Goal: Use online tool/utility: Utilize a website feature to perform a specific function

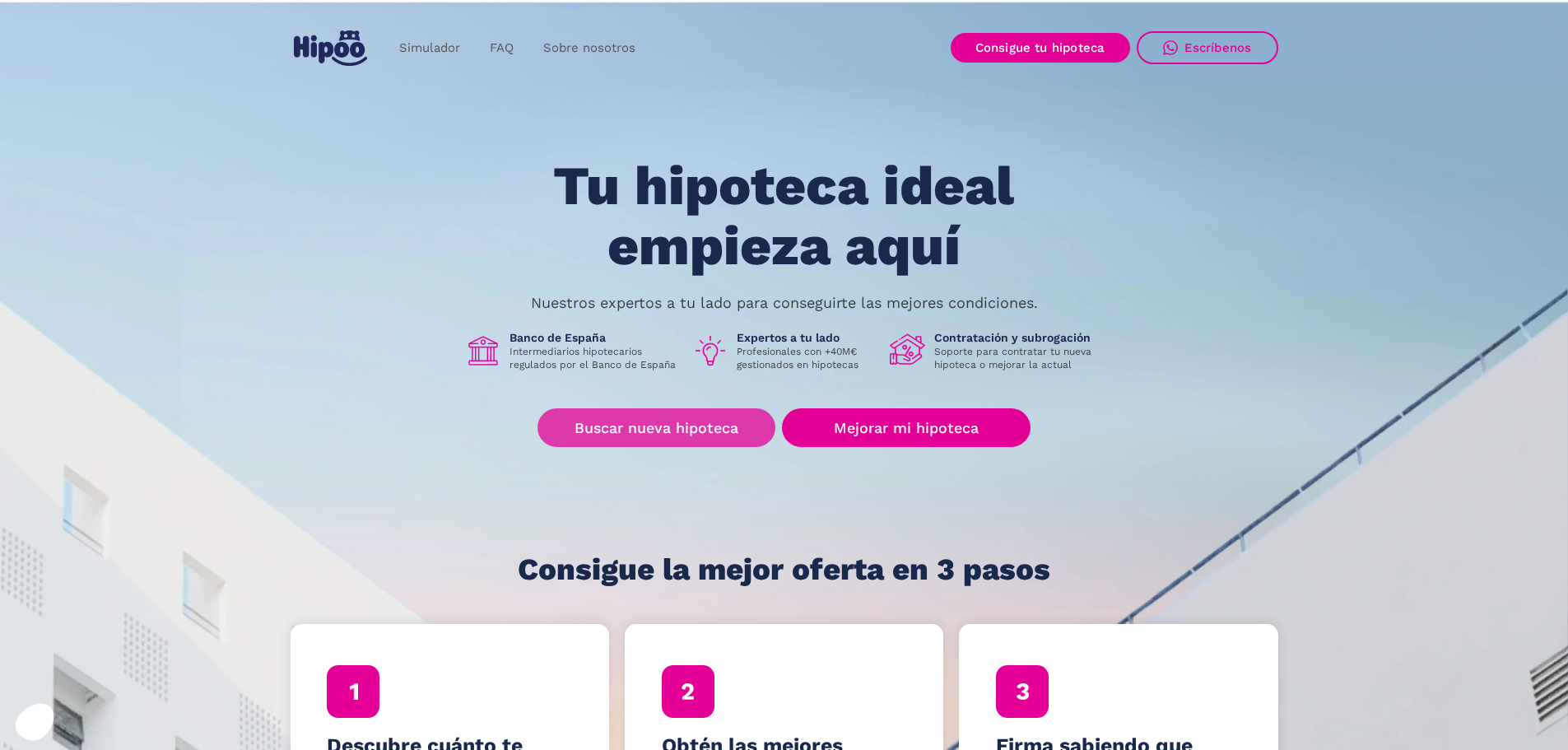
click at [695, 435] on link "Buscar nueva hipoteca" at bounding box center [656, 428] width 238 height 39
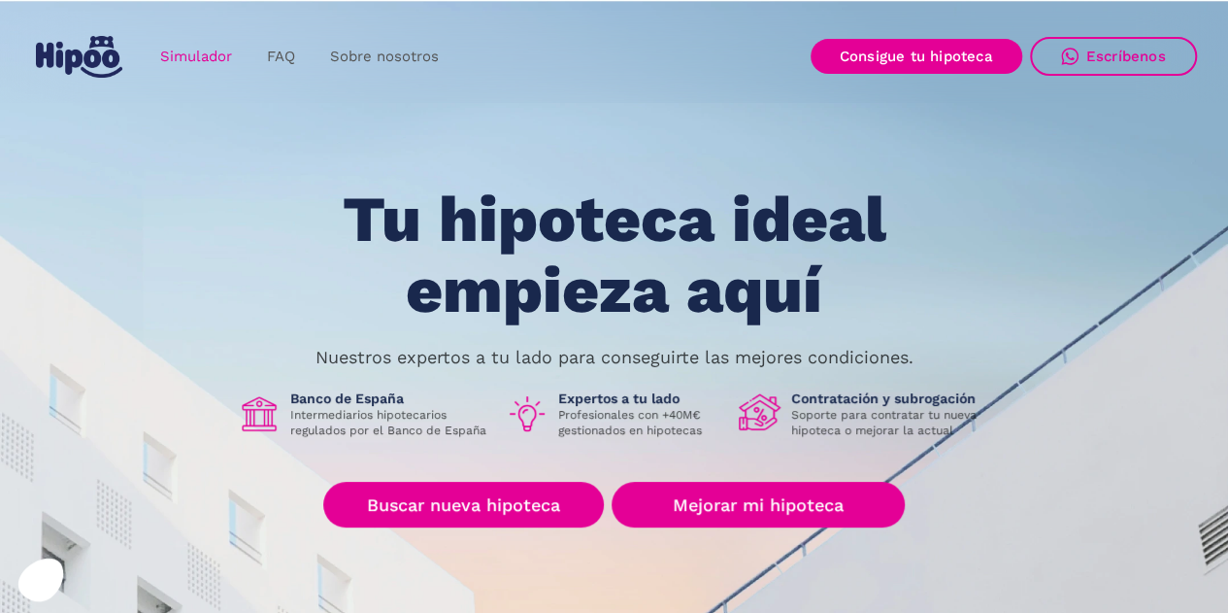
click at [190, 54] on link "Simulador" at bounding box center [196, 57] width 107 height 38
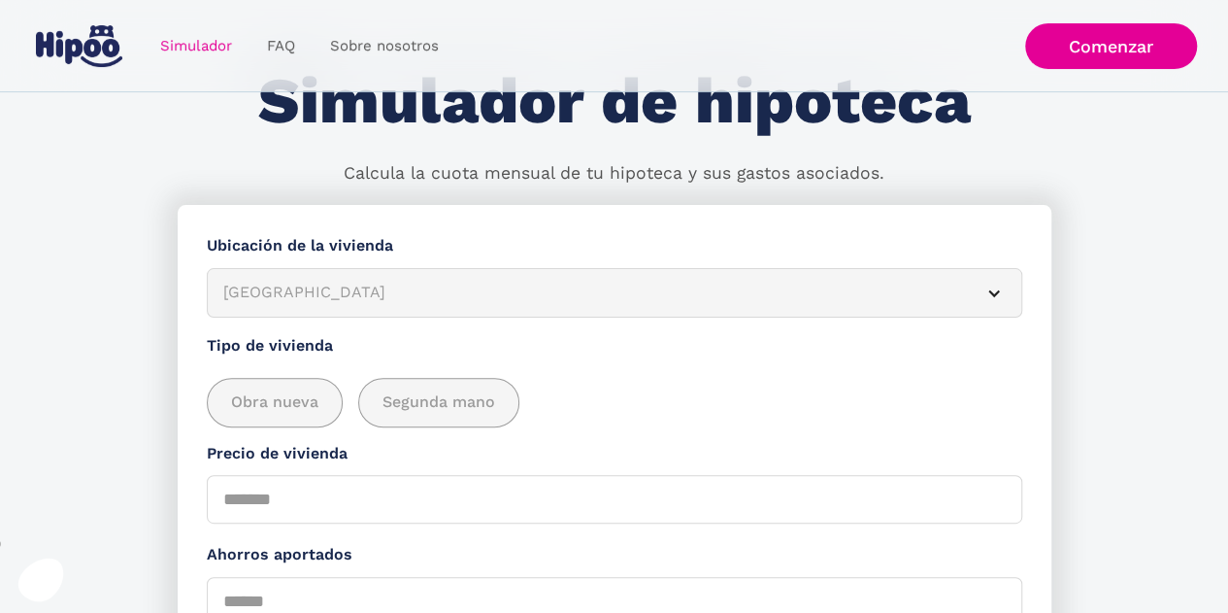
scroll to position [38, 0]
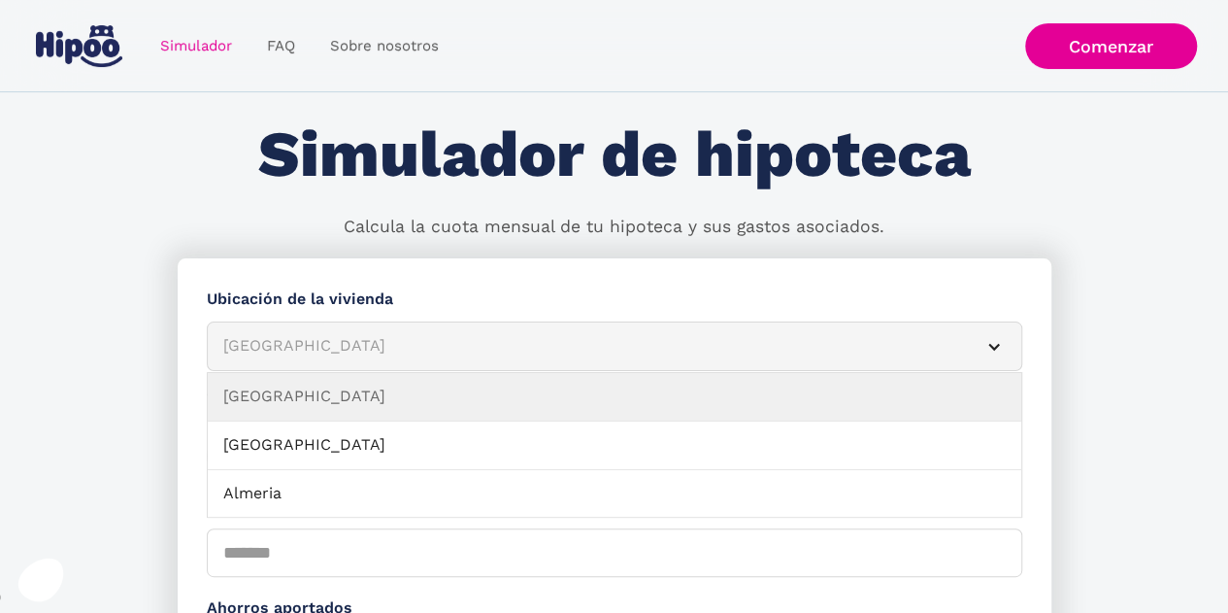
click at [408, 345] on div "Albacete" at bounding box center [591, 346] width 736 height 24
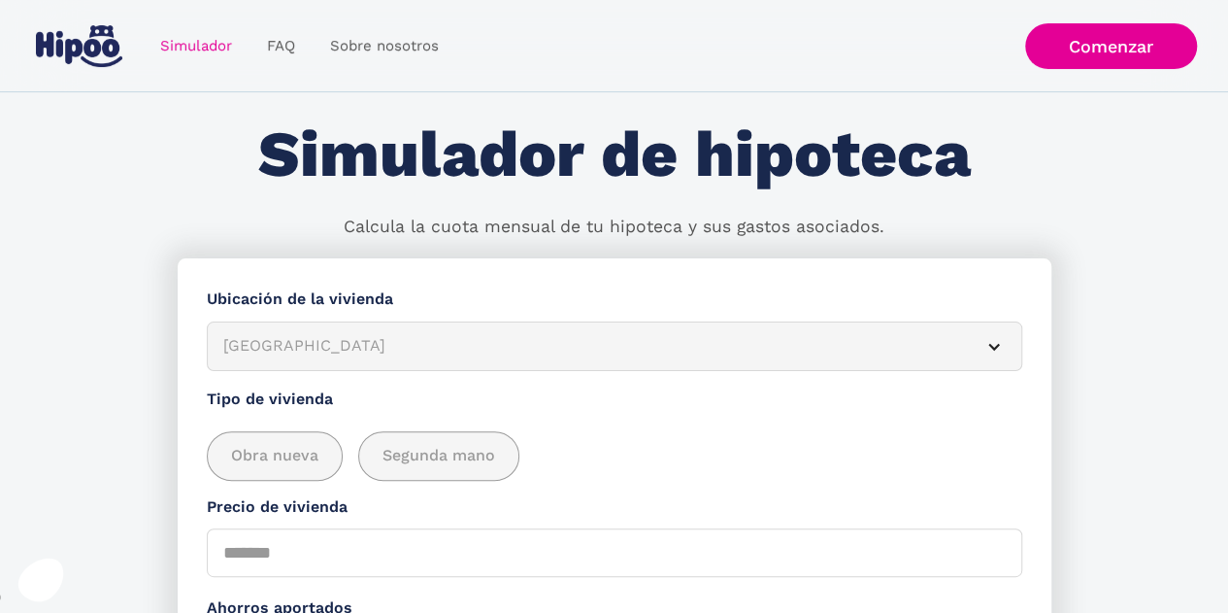
click at [407, 344] on div "Albacete" at bounding box center [591, 346] width 736 height 24
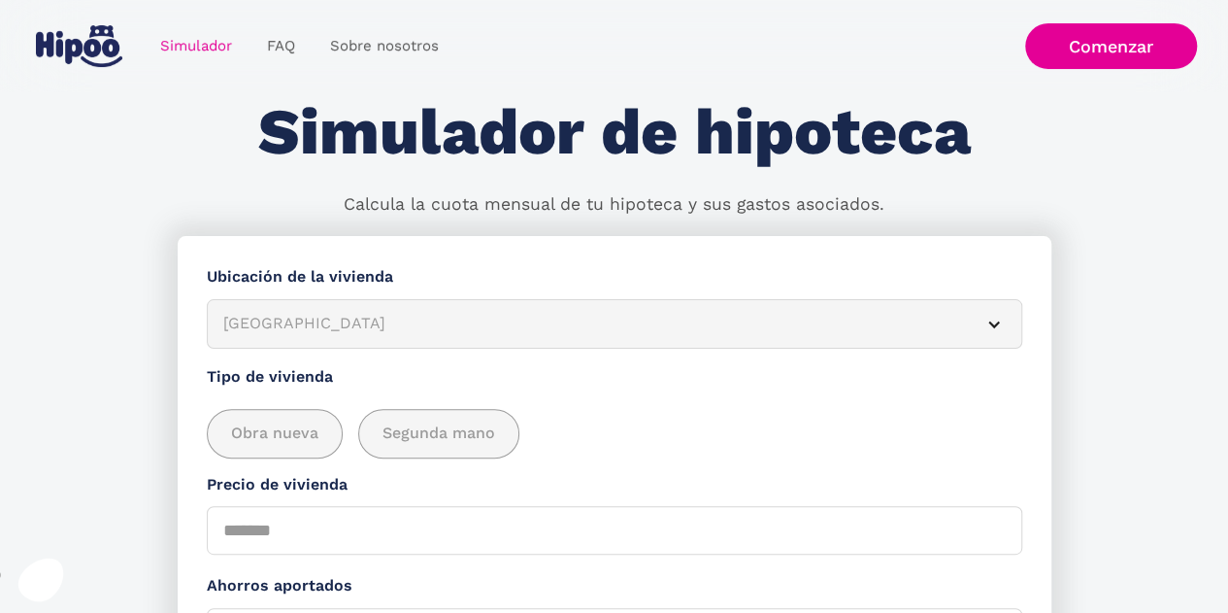
scroll to position [0, 0]
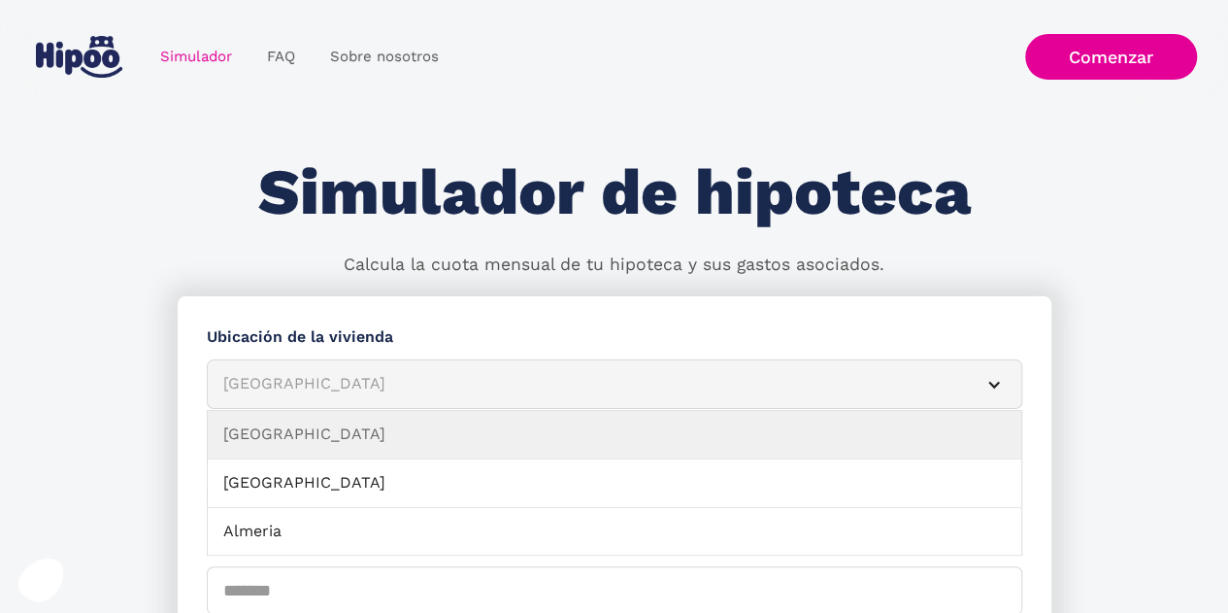
click at [938, 387] on div "Albacete" at bounding box center [591, 384] width 736 height 24
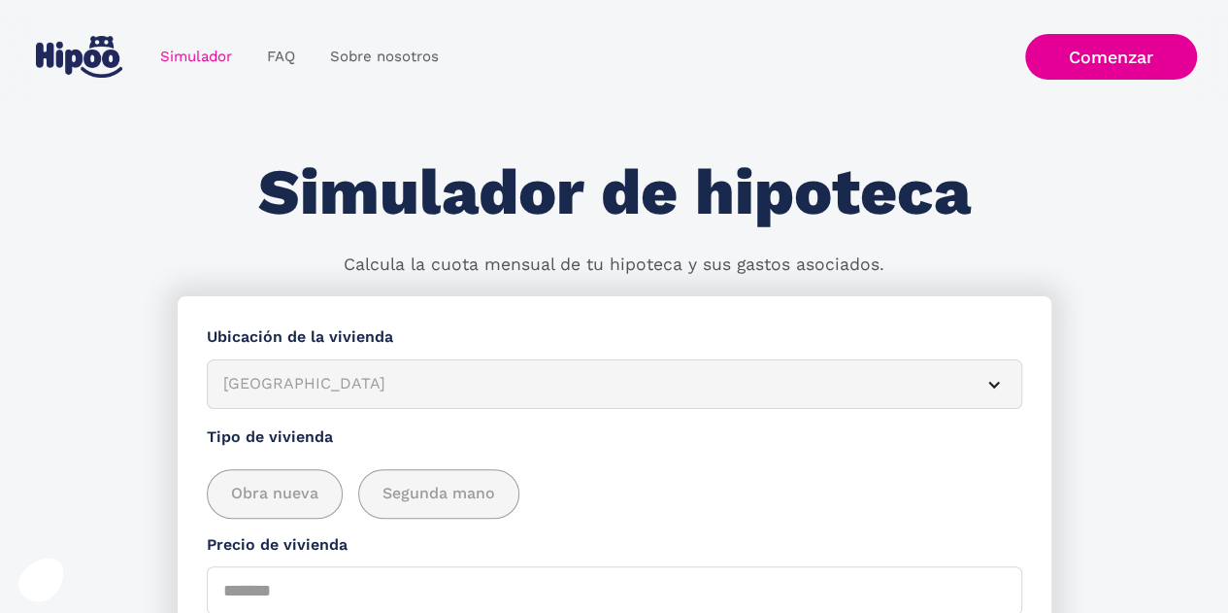
click at [938, 387] on div "Albacete" at bounding box center [591, 384] width 736 height 24
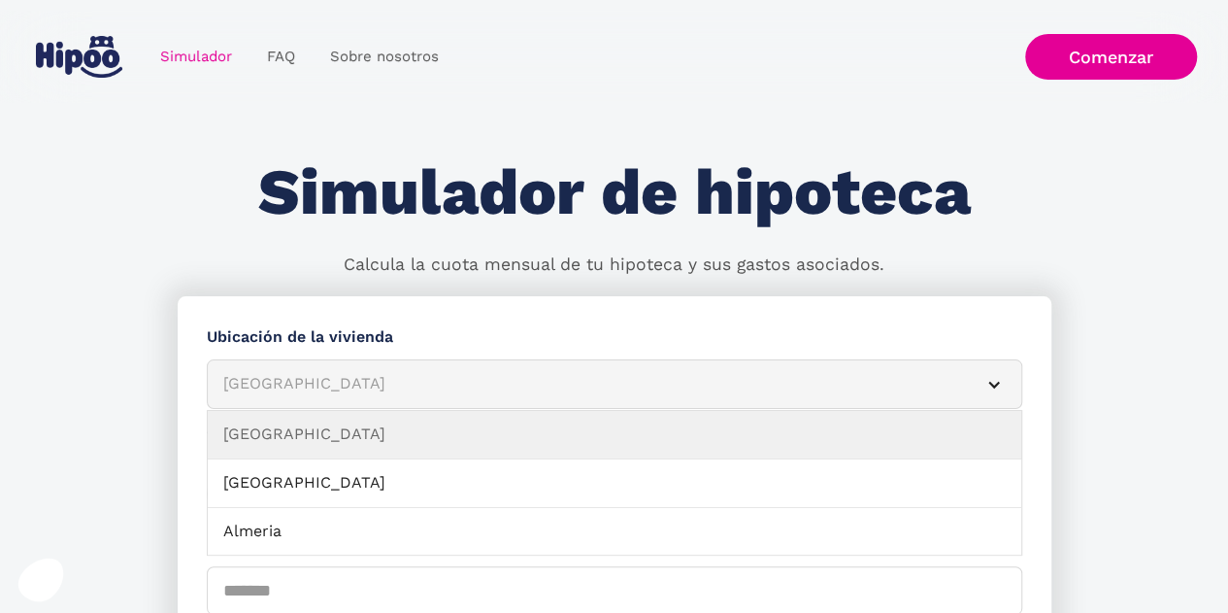
click at [938, 387] on div "Albacete" at bounding box center [591, 384] width 736 height 24
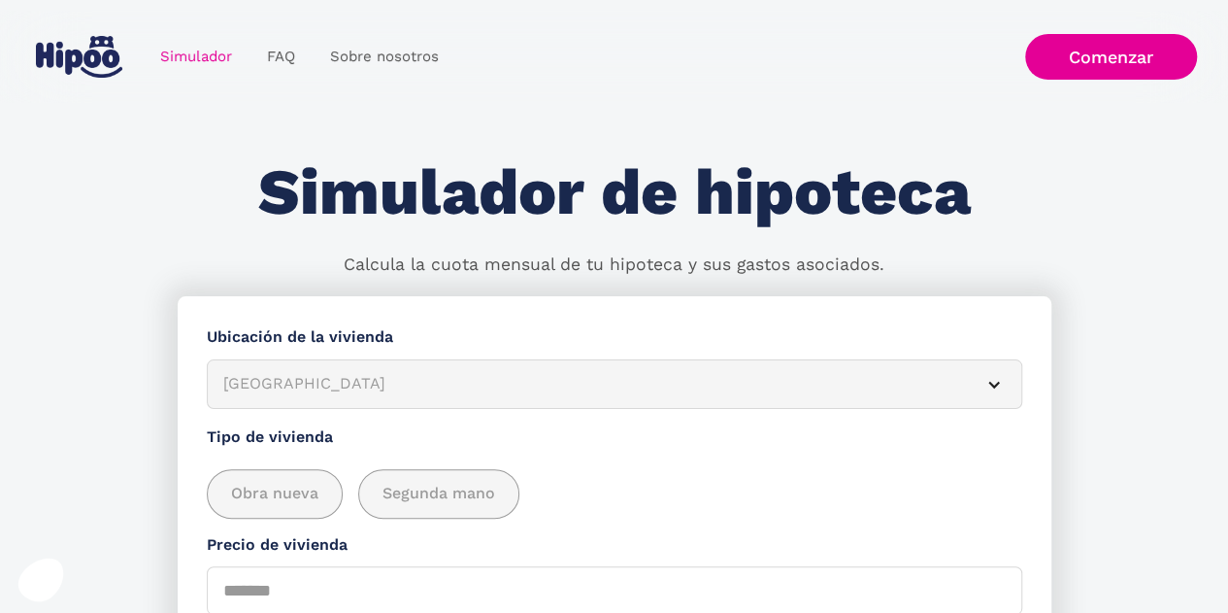
click at [936, 387] on div "Albacete" at bounding box center [591, 384] width 736 height 24
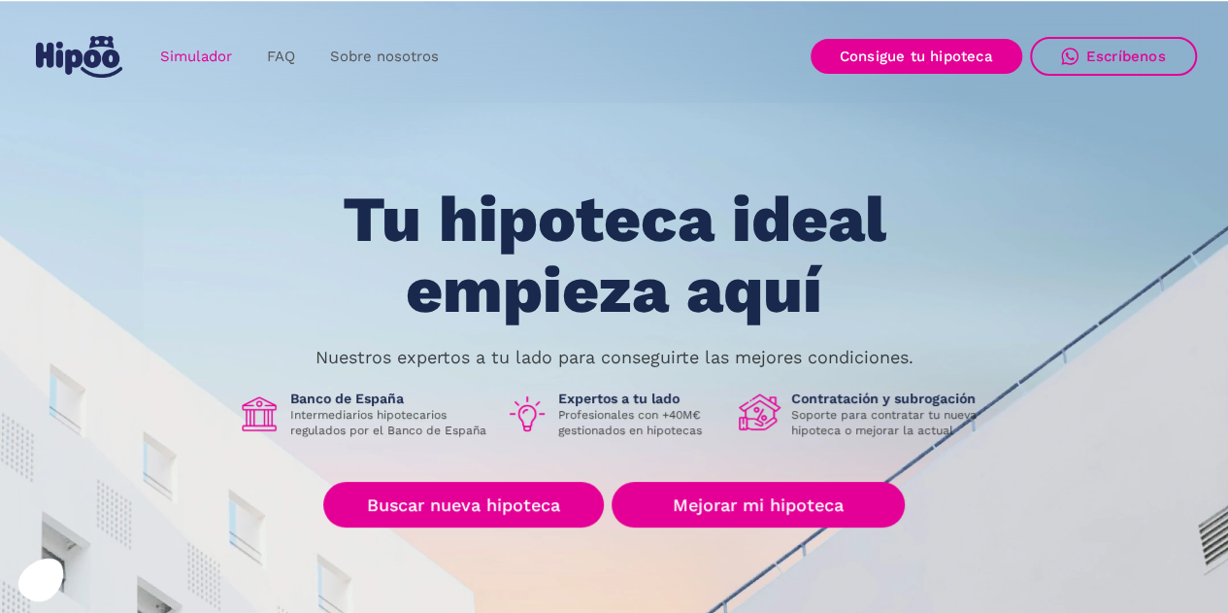
click at [205, 54] on link "Simulador" at bounding box center [196, 57] width 107 height 38
click at [192, 46] on link "Simulador" at bounding box center [196, 57] width 107 height 38
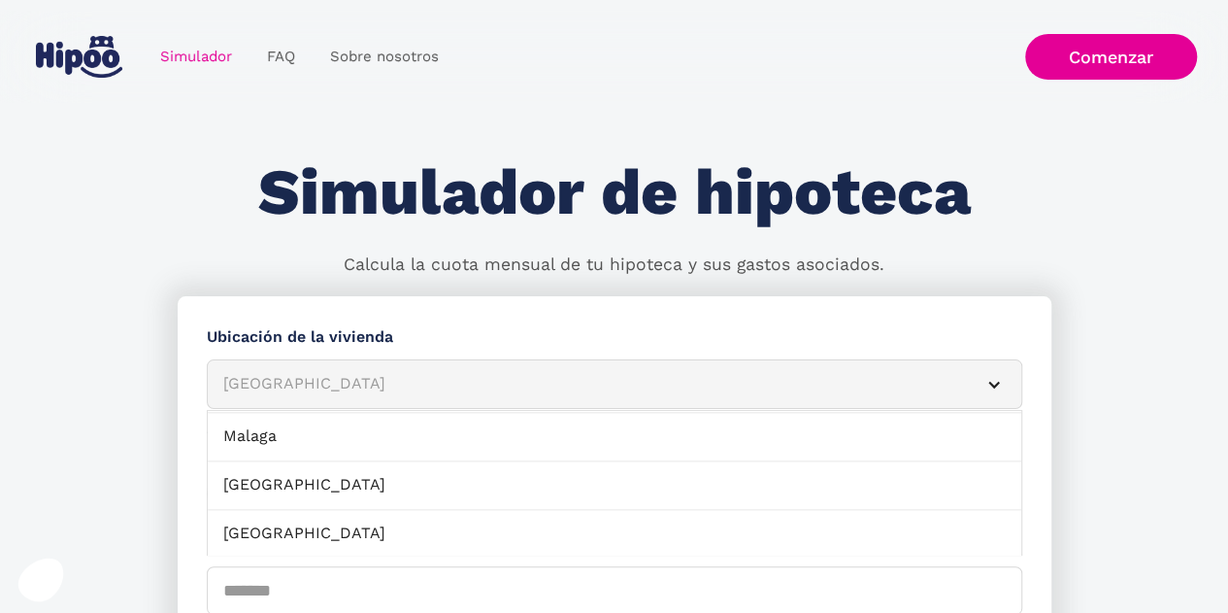
scroll to position [1304, 0]
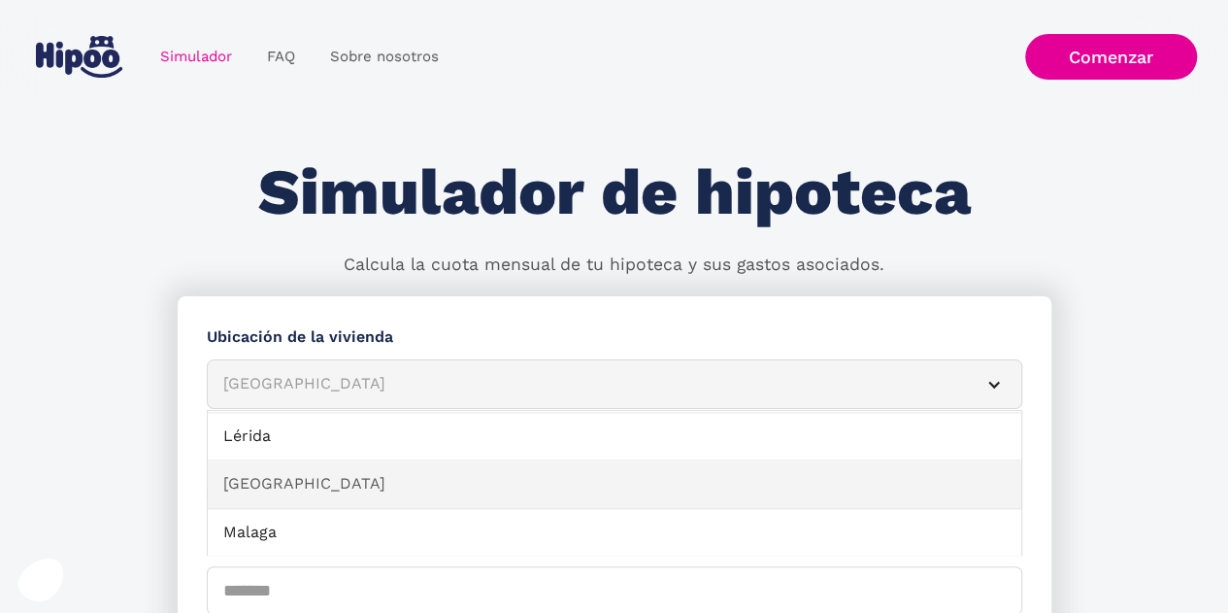
click at [760, 477] on link "[GEOGRAPHIC_DATA]" at bounding box center [614, 484] width 813 height 49
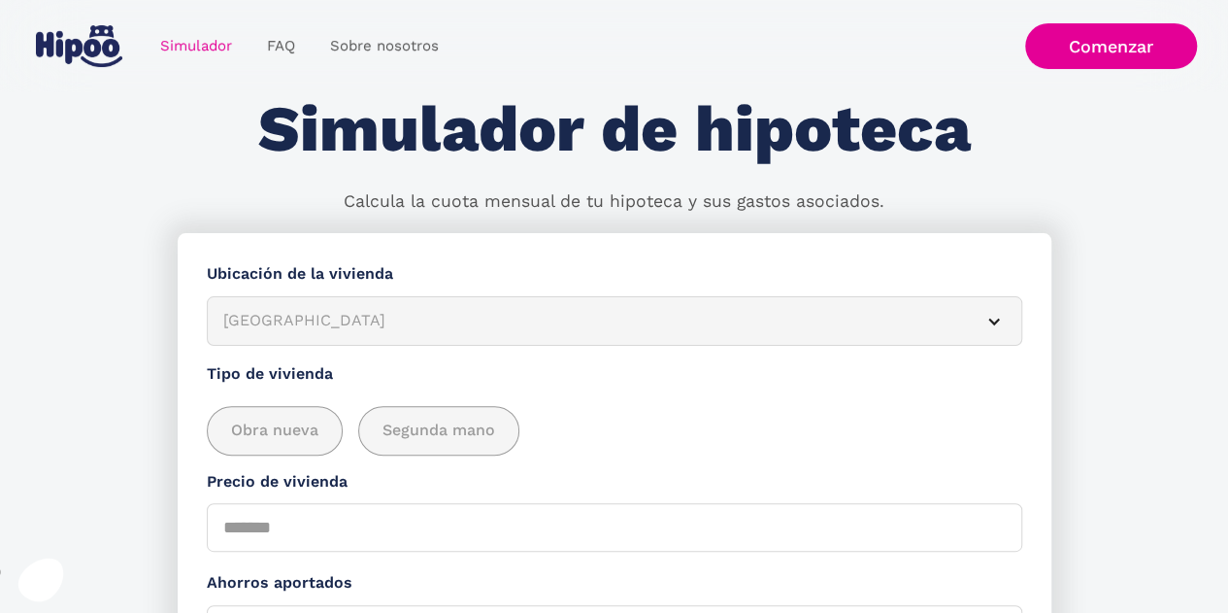
scroll to position [194, 0]
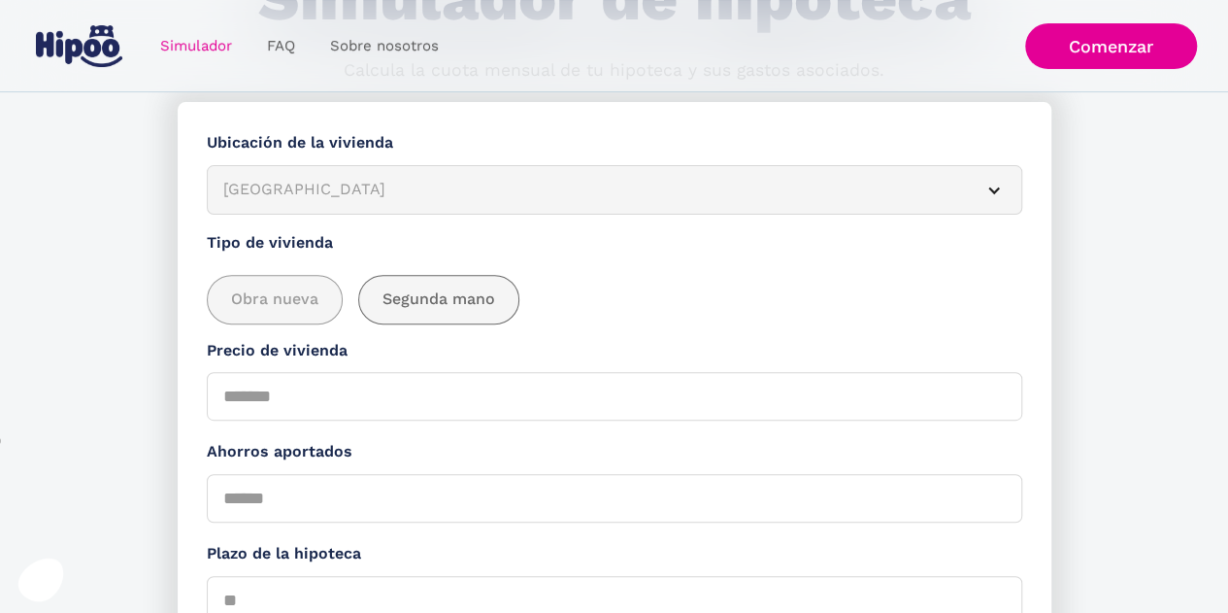
click at [435, 305] on span "Segunda mano" at bounding box center [438, 299] width 113 height 24
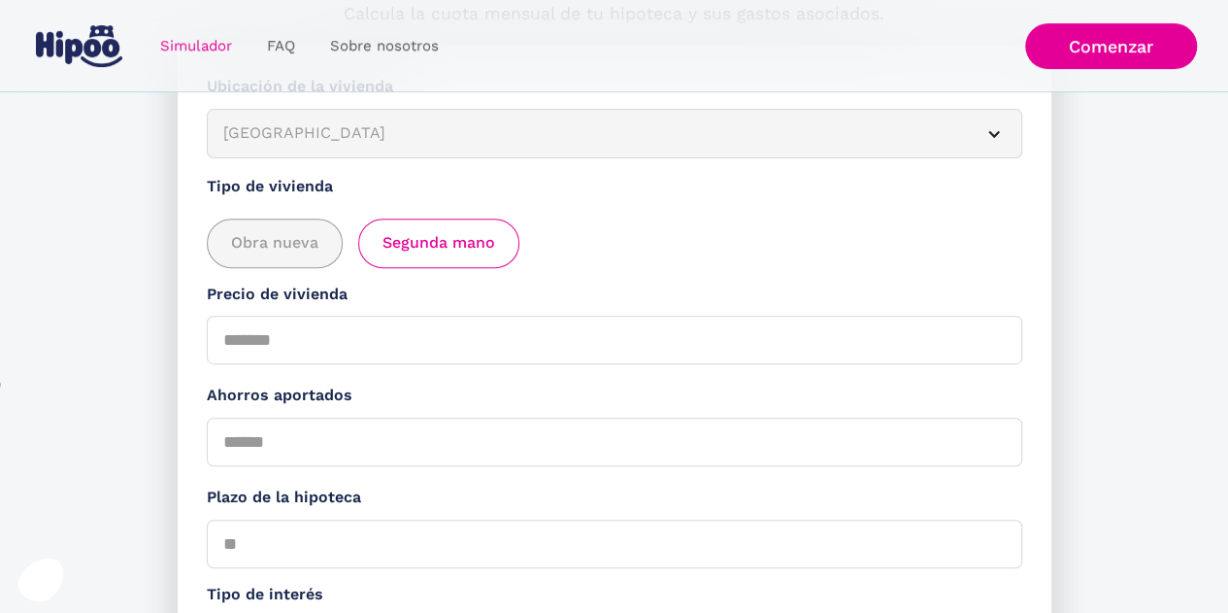
scroll to position [291, 0]
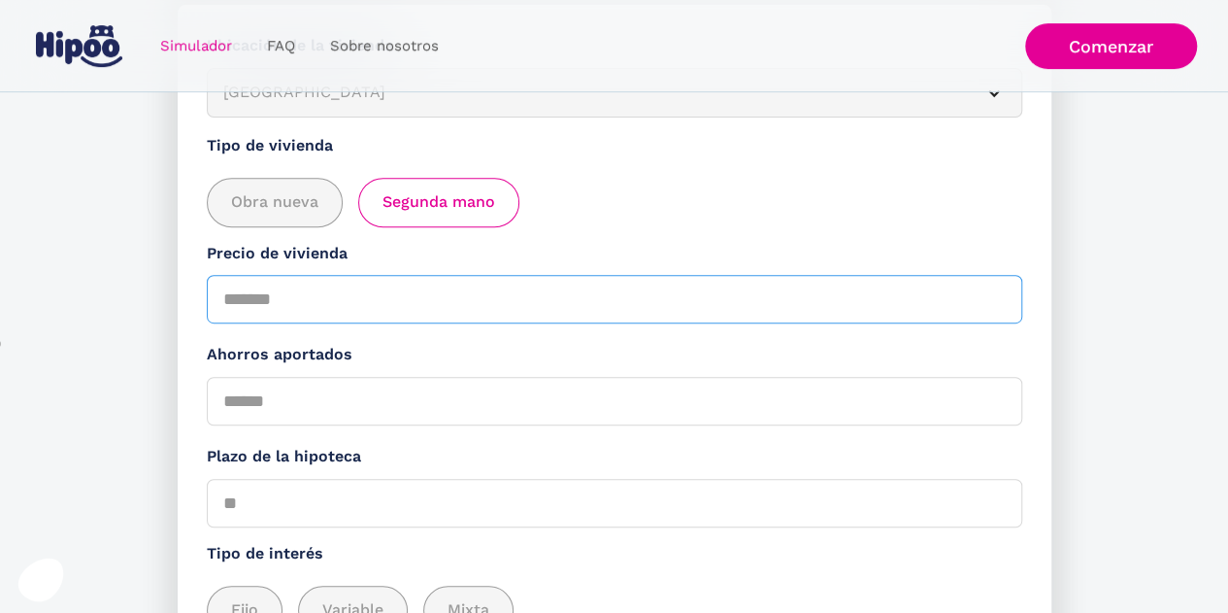
click at [252, 301] on input "Precio de vivienda" at bounding box center [614, 299] width 815 height 49
click at [253, 300] on input "Precio de vivienda" at bounding box center [614, 299] width 815 height 49
type input "******"
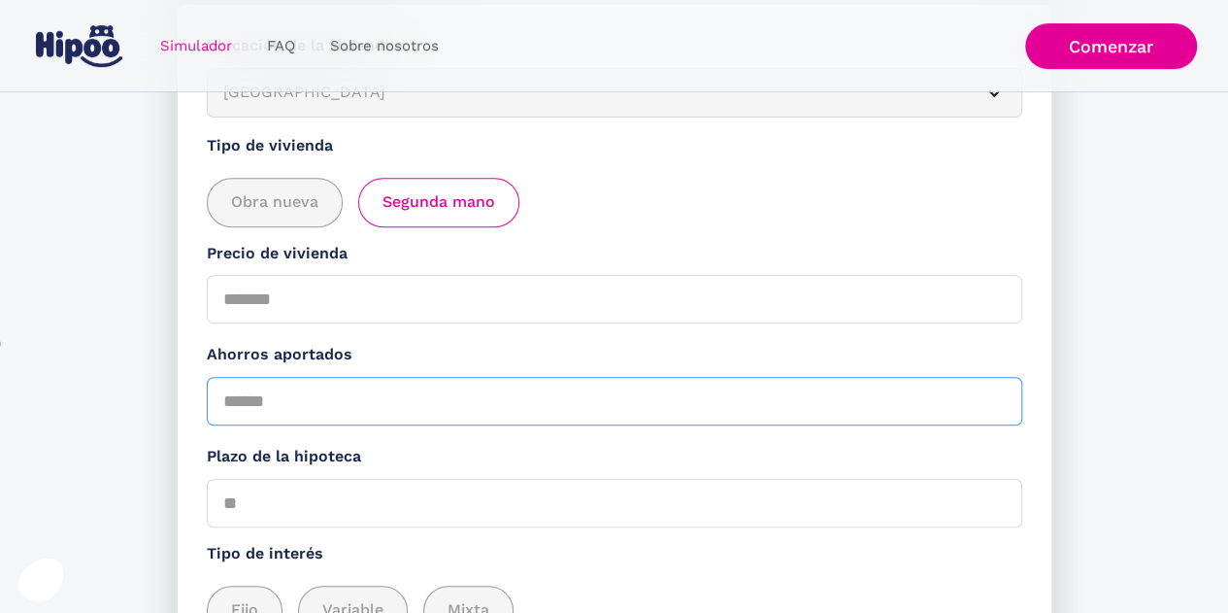
click at [305, 405] on input "Ahorros aportados" at bounding box center [614, 401] width 815 height 49
click at [228, 401] on input "Ahorros aportados" at bounding box center [614, 401] width 815 height 49
type input "*****"
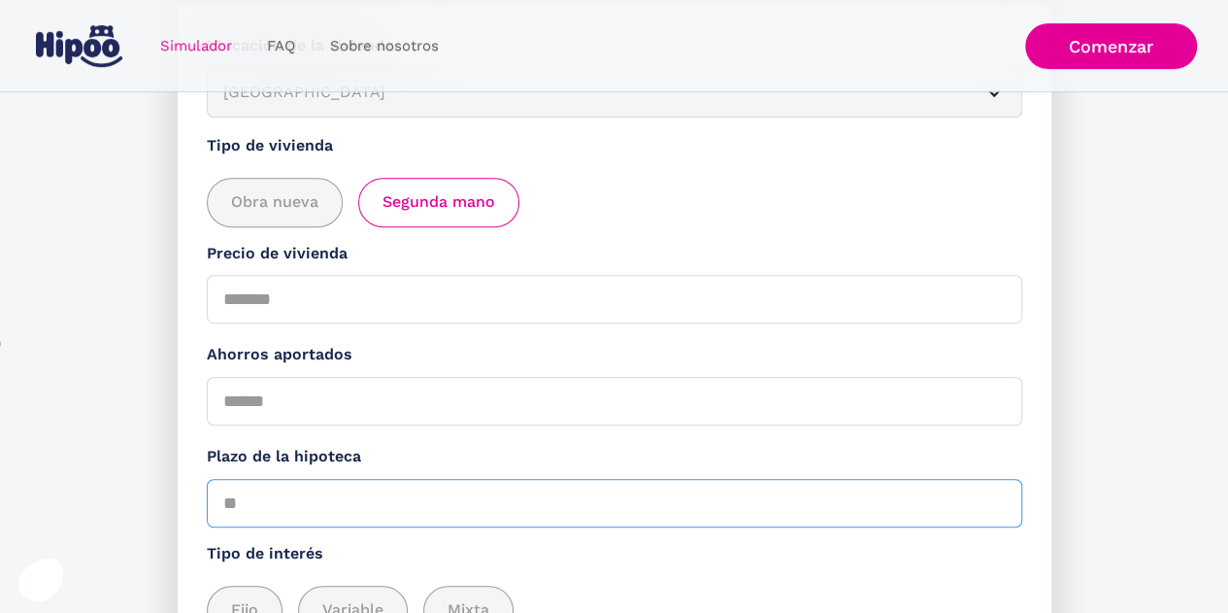
click at [363, 500] on input "Plazo de la hipoteca" at bounding box center [614, 503] width 815 height 49
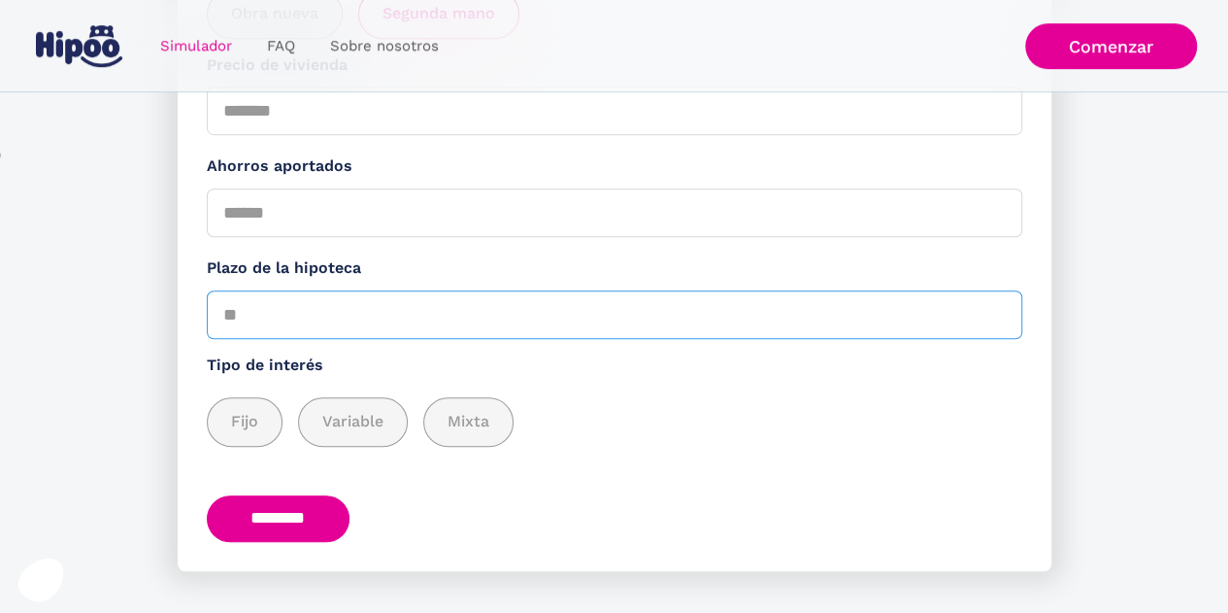
scroll to position [485, 0]
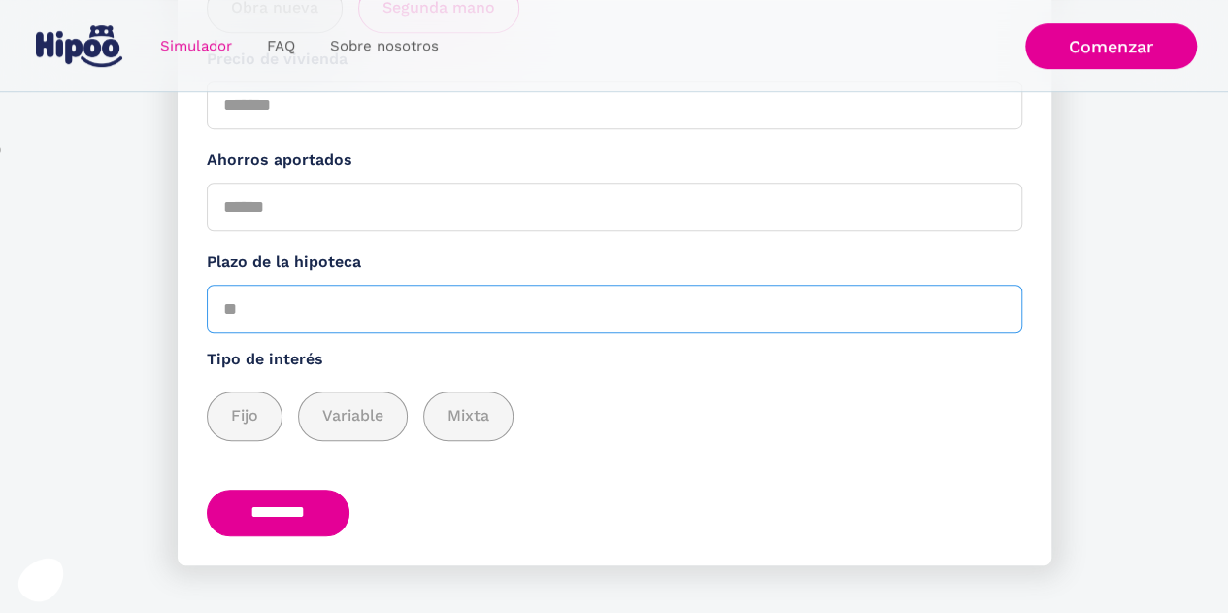
type input "*"
type input "**"
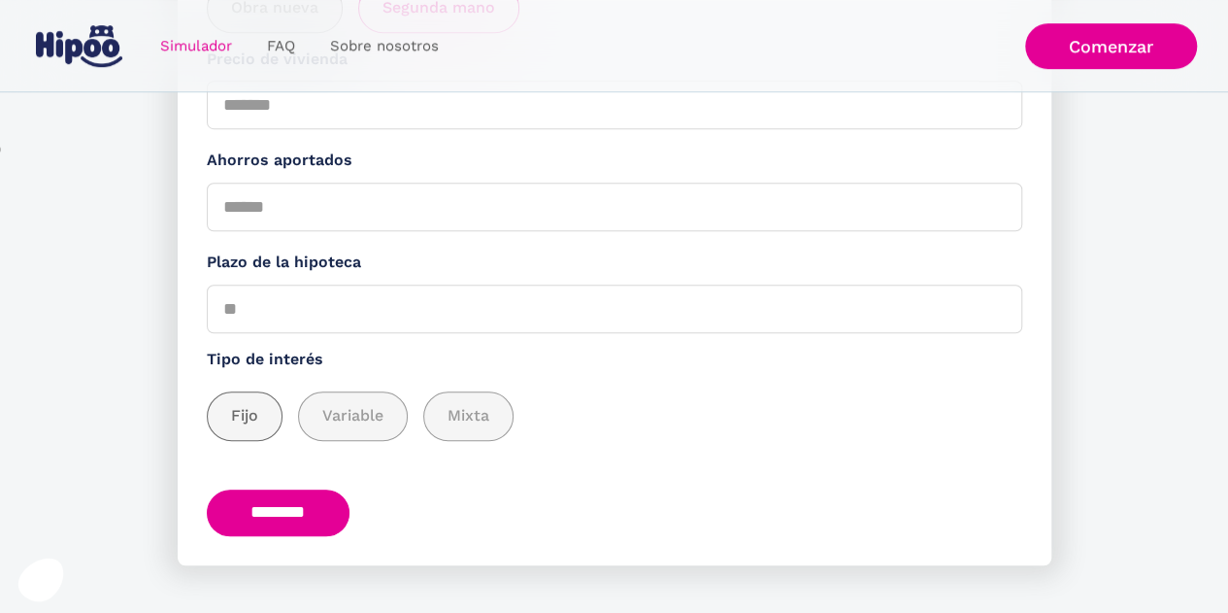
click at [235, 424] on span "Fijo" at bounding box center [244, 416] width 27 height 24
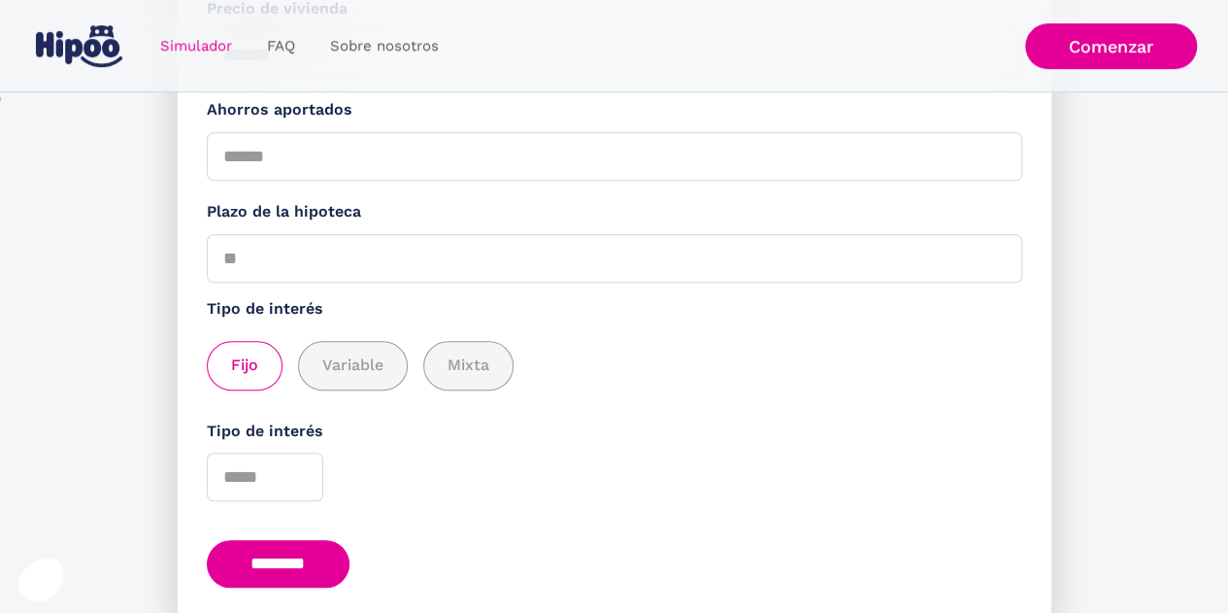
scroll to position [615, 0]
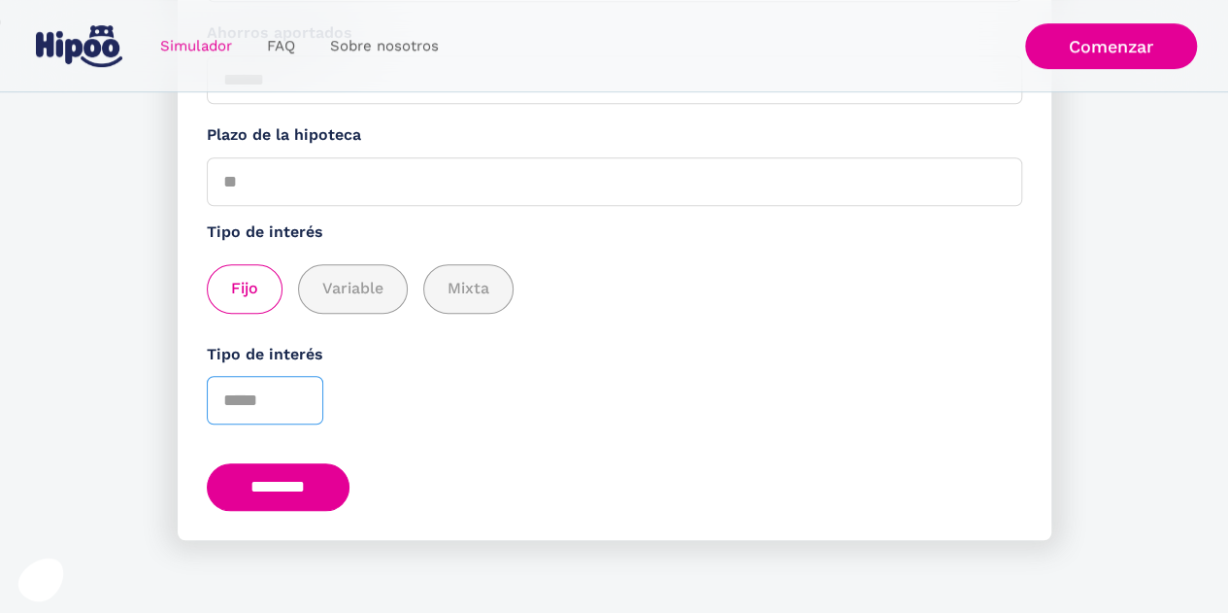
click at [270, 400] on input "Tipo de interés" at bounding box center [265, 400] width 116 height 49
click at [297, 393] on input "**" at bounding box center [265, 400] width 116 height 49
click at [298, 407] on input "*" at bounding box center [265, 400] width 116 height 49
click at [295, 393] on input "*" at bounding box center [265, 400] width 116 height 49
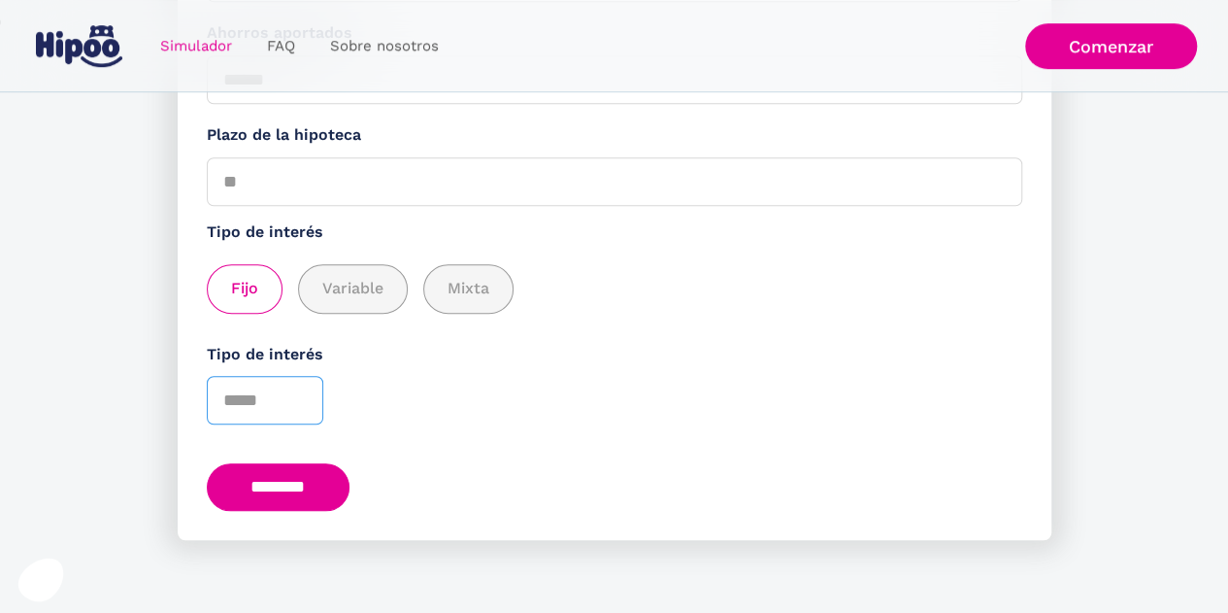
click at [295, 393] on input "*" at bounding box center [265, 400] width 116 height 49
click at [297, 413] on input "*" at bounding box center [265, 400] width 116 height 49
type input "*"
click at [299, 409] on input "*" at bounding box center [265, 400] width 116 height 49
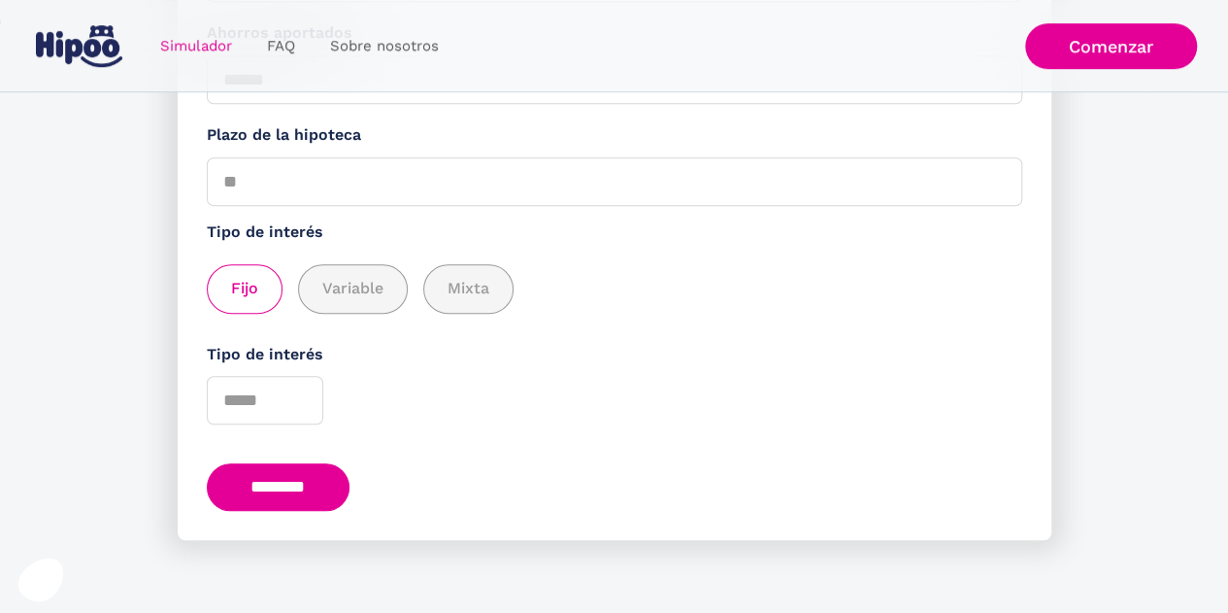
click at [273, 488] on input "********" at bounding box center [279, 487] width 144 height 48
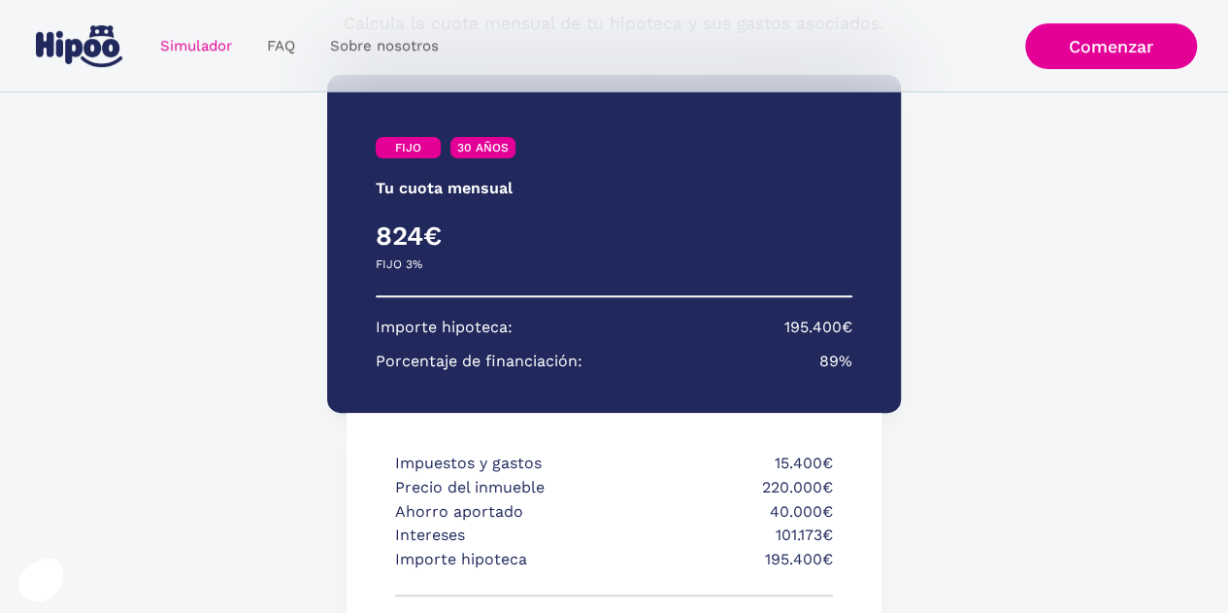
scroll to position [532, 0]
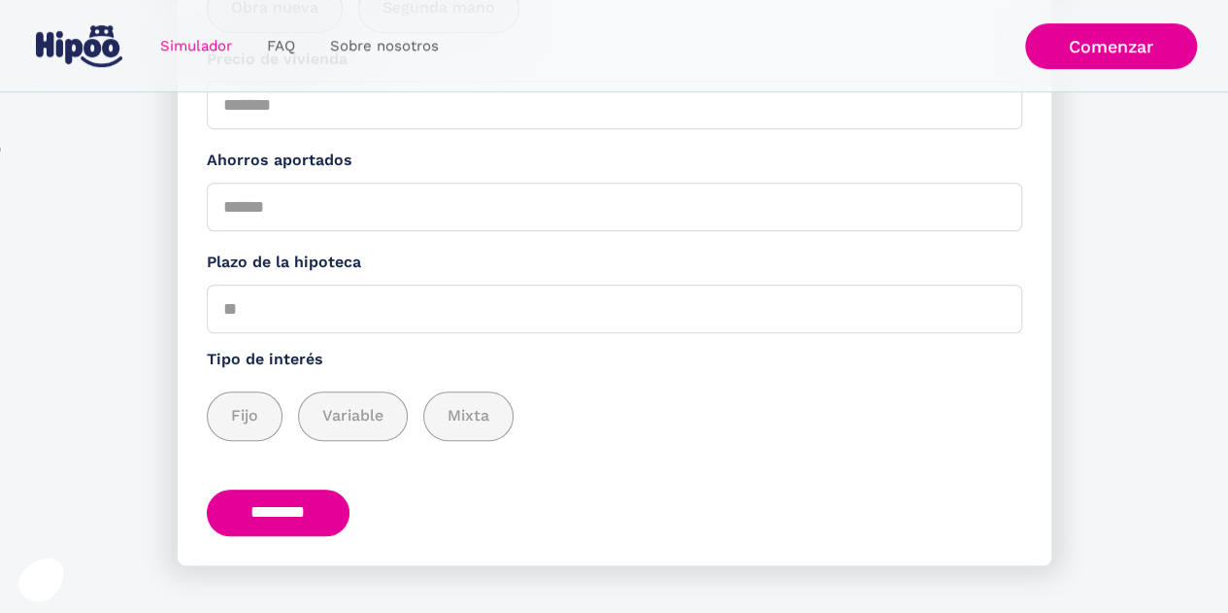
scroll to position [513, 0]
